Goal: Information Seeking & Learning: Learn about a topic

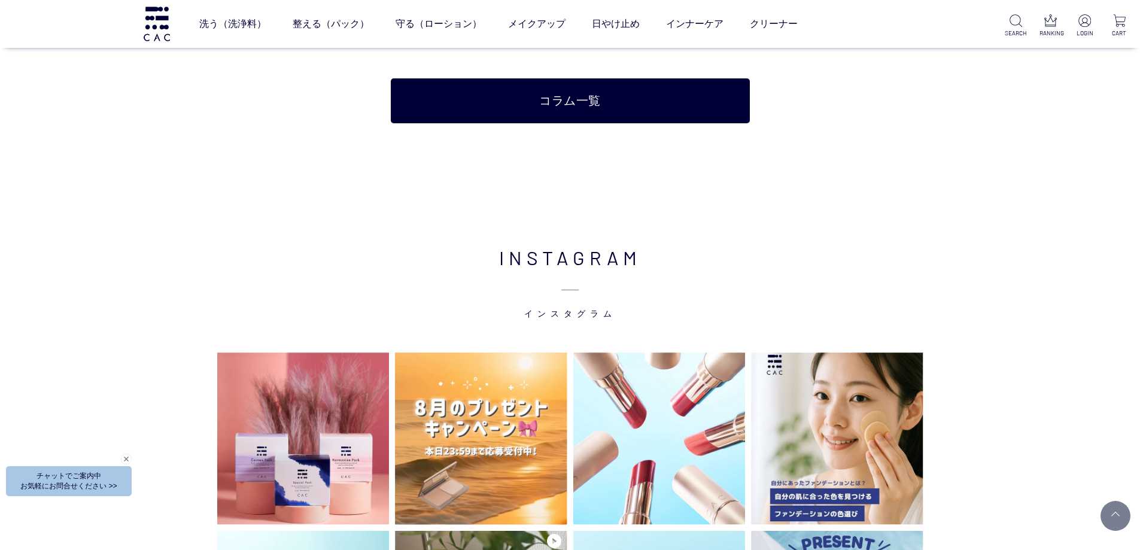
scroll to position [2694, 0]
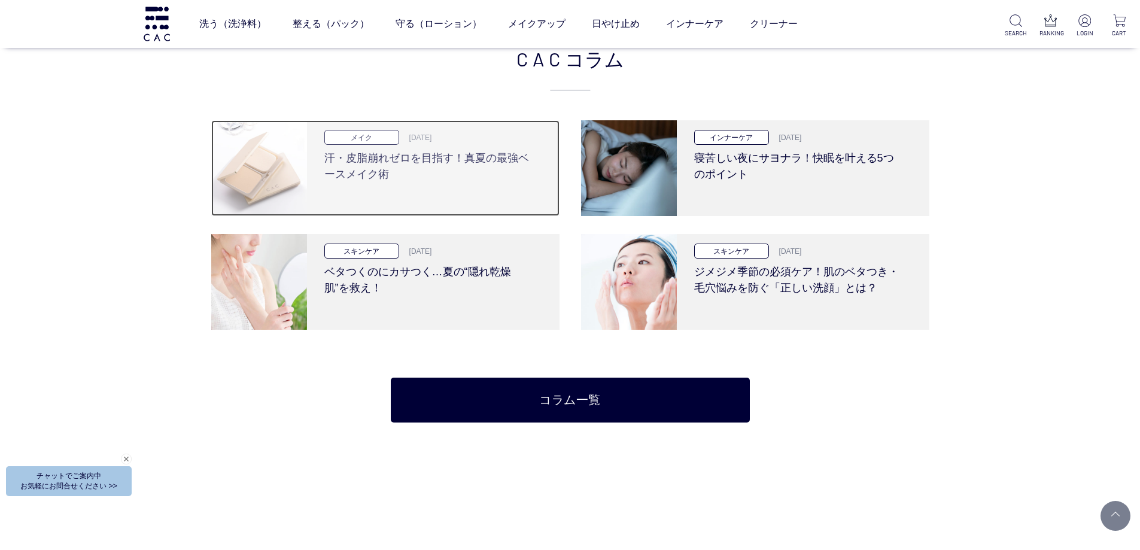
click at [402, 159] on h3 "汗・皮脂崩れゼロを目指す！真夏の最強ベースメイク術" at bounding box center [428, 164] width 209 height 38
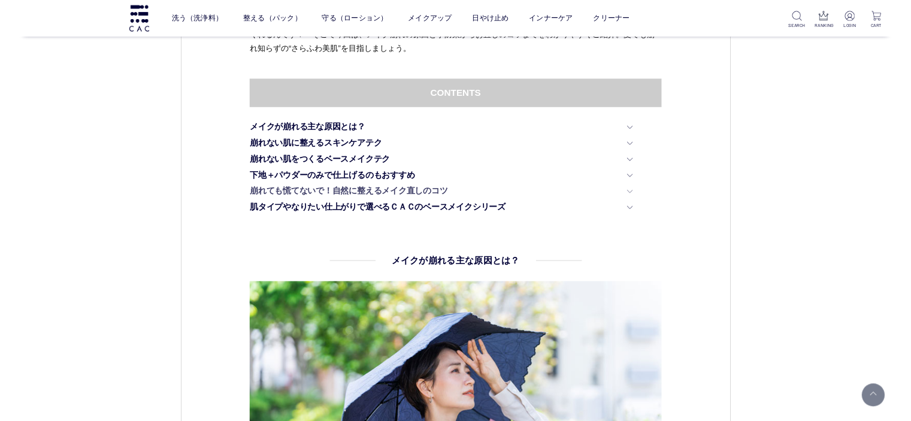
scroll to position [479, 0]
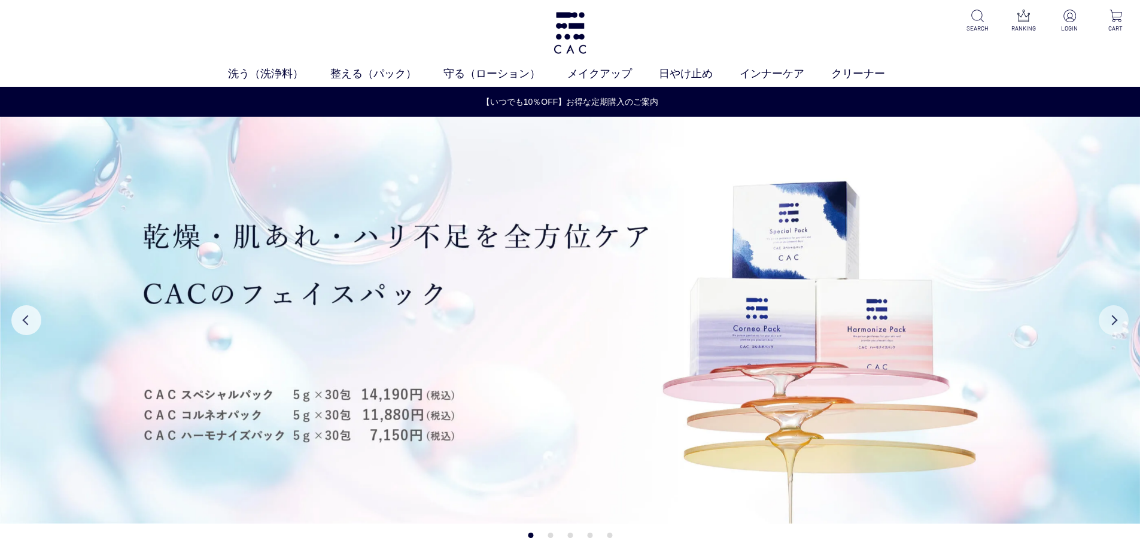
click at [1117, 325] on button "Next" at bounding box center [1114, 320] width 30 height 30
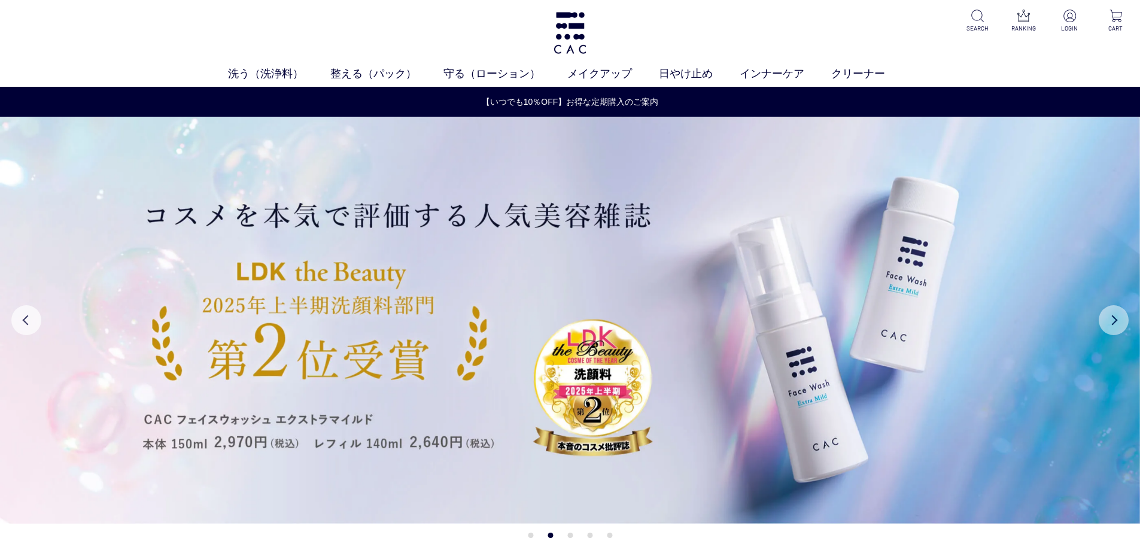
click at [1117, 325] on button "Next" at bounding box center [1114, 320] width 30 height 30
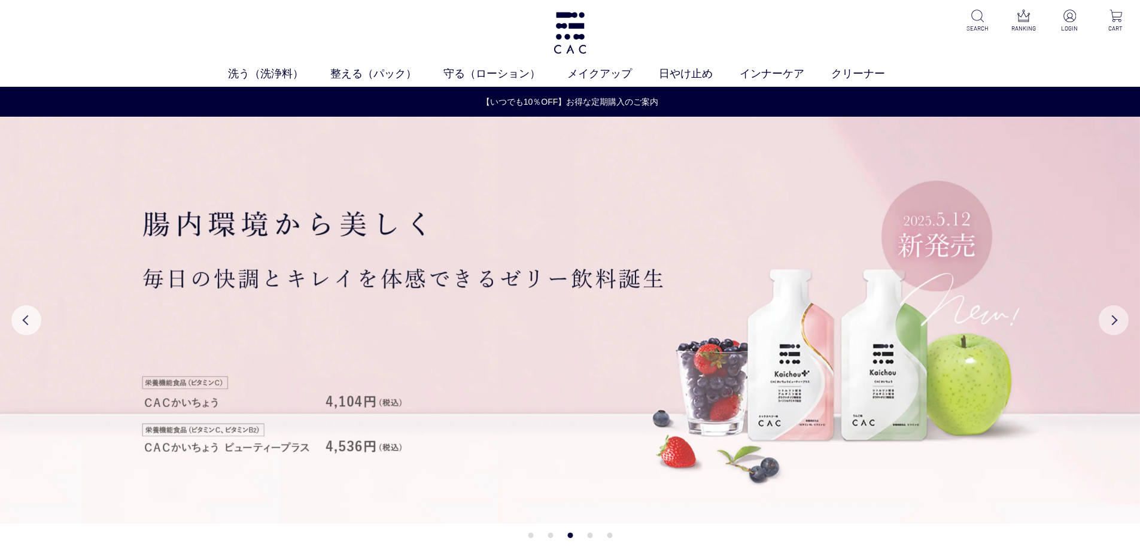
click at [1117, 325] on button "Next" at bounding box center [1114, 320] width 30 height 30
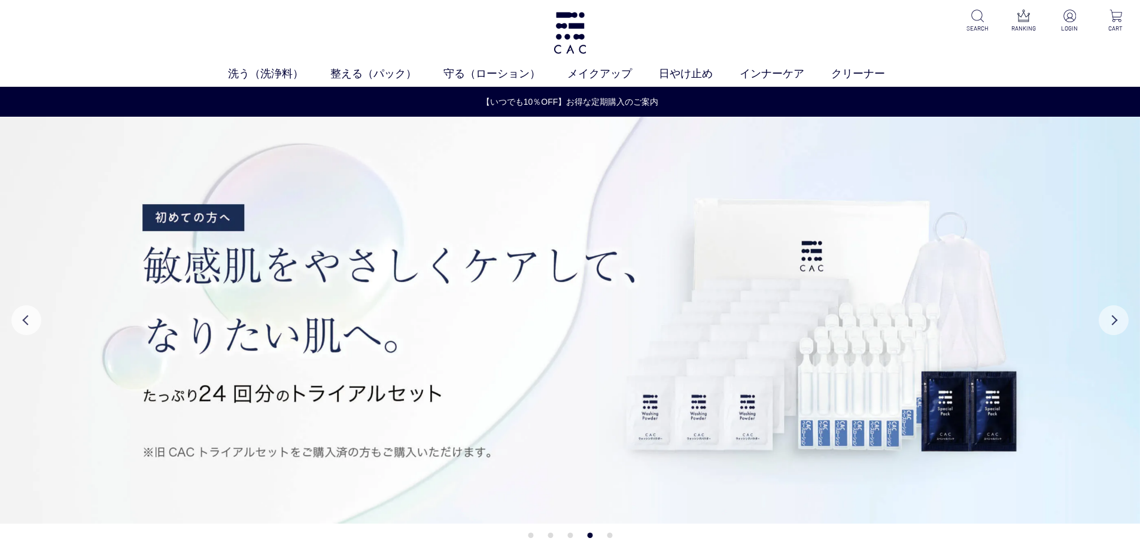
click at [1117, 325] on button "Next" at bounding box center [1114, 320] width 30 height 30
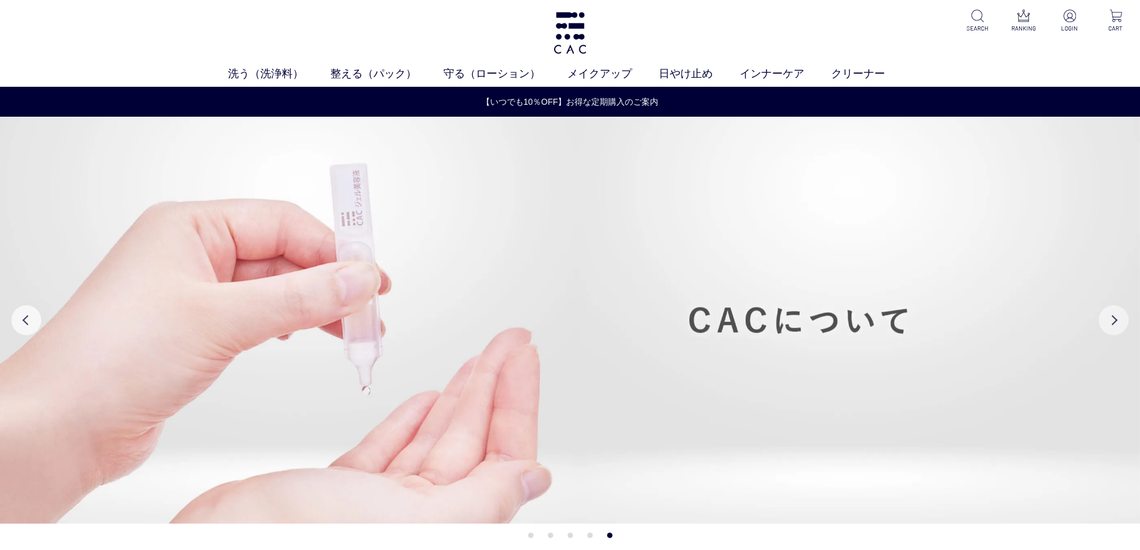
click at [1117, 325] on button "Next" at bounding box center [1114, 320] width 30 height 30
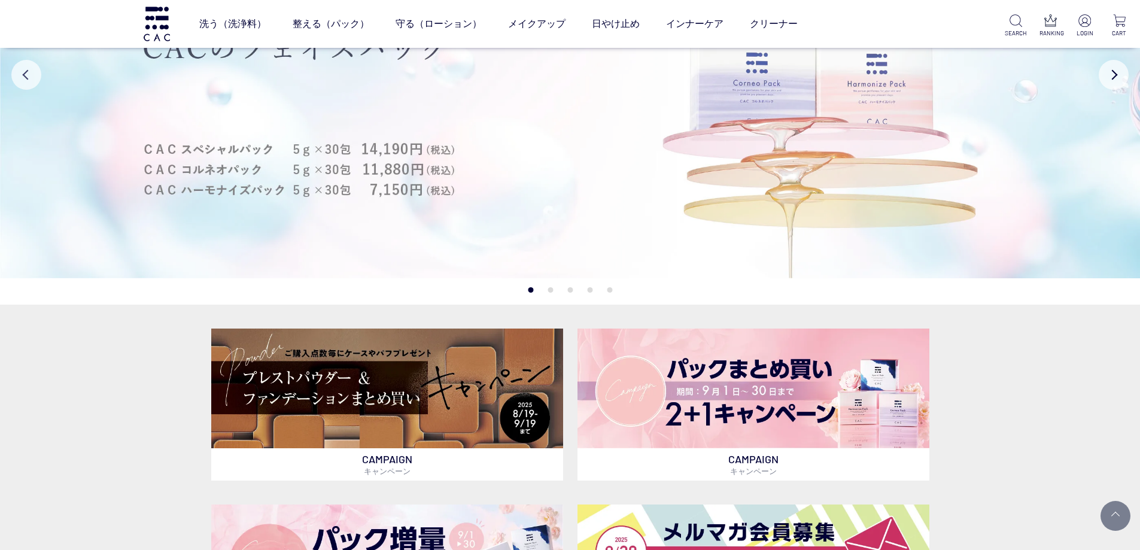
scroll to position [180, 0]
